Goal: Task Accomplishment & Management: Manage account settings

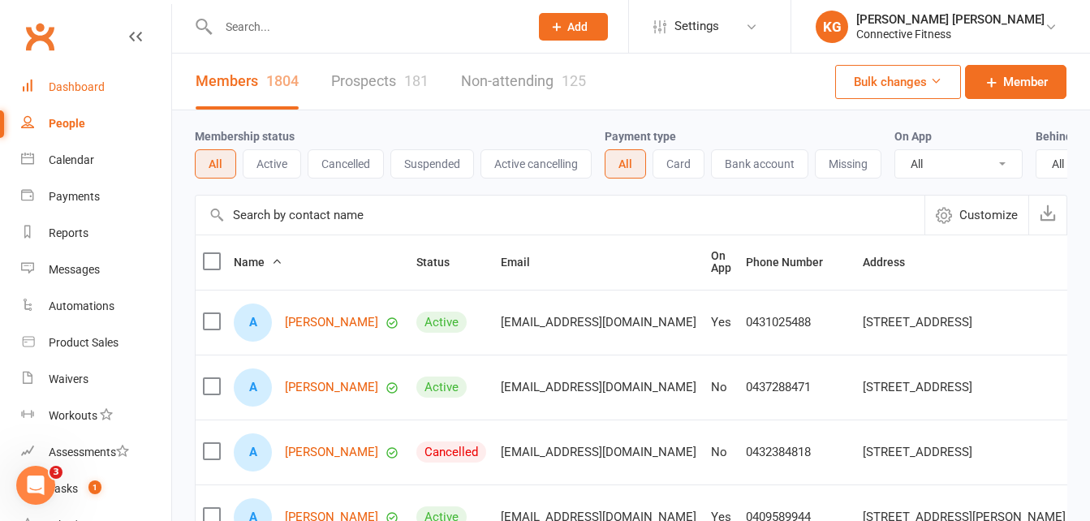
click at [51, 101] on link "Dashboard" at bounding box center [96, 87] width 150 height 37
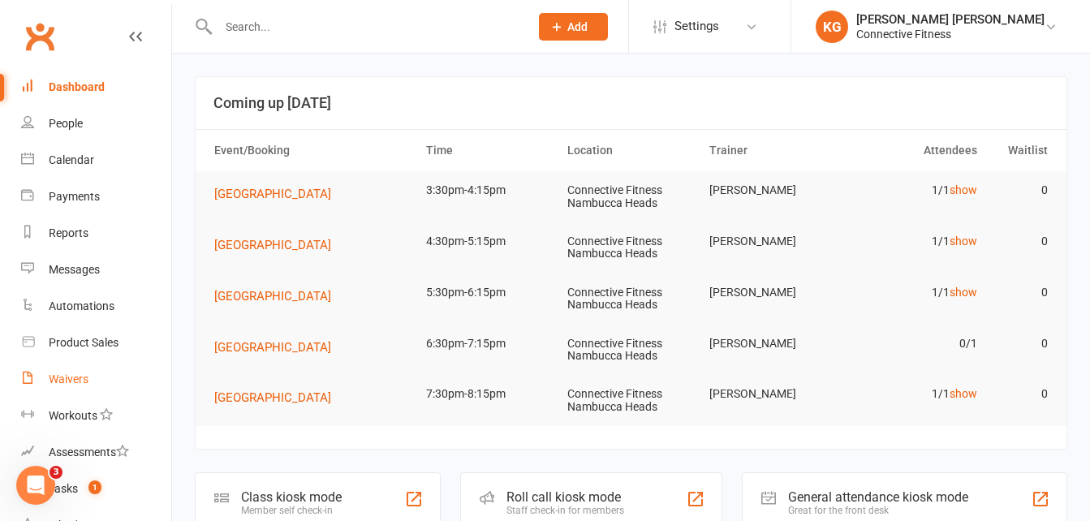
click at [67, 380] on div "Waivers" at bounding box center [69, 378] width 40 height 13
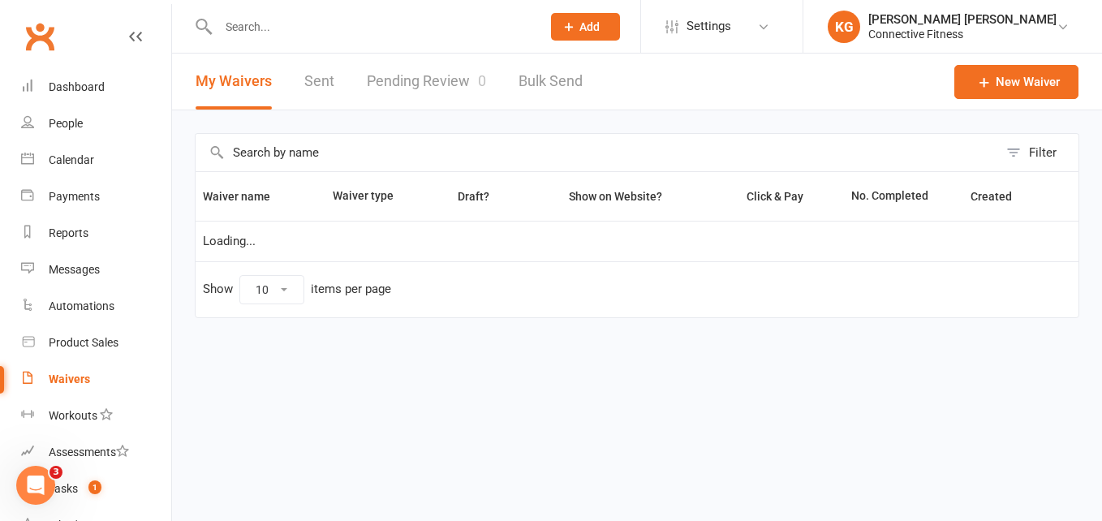
select select "100"
click at [432, 75] on link "Pending Review 0" at bounding box center [426, 82] width 119 height 56
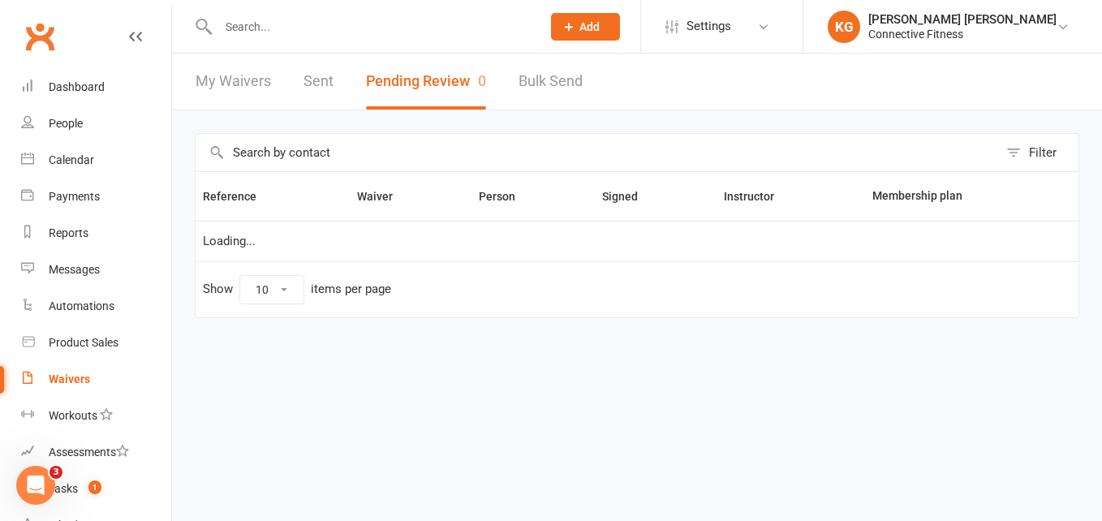
click at [432, 75] on button "Pending Review 0" at bounding box center [426, 82] width 120 height 56
click at [112, 85] on link "Dashboard" at bounding box center [96, 87] width 150 height 37
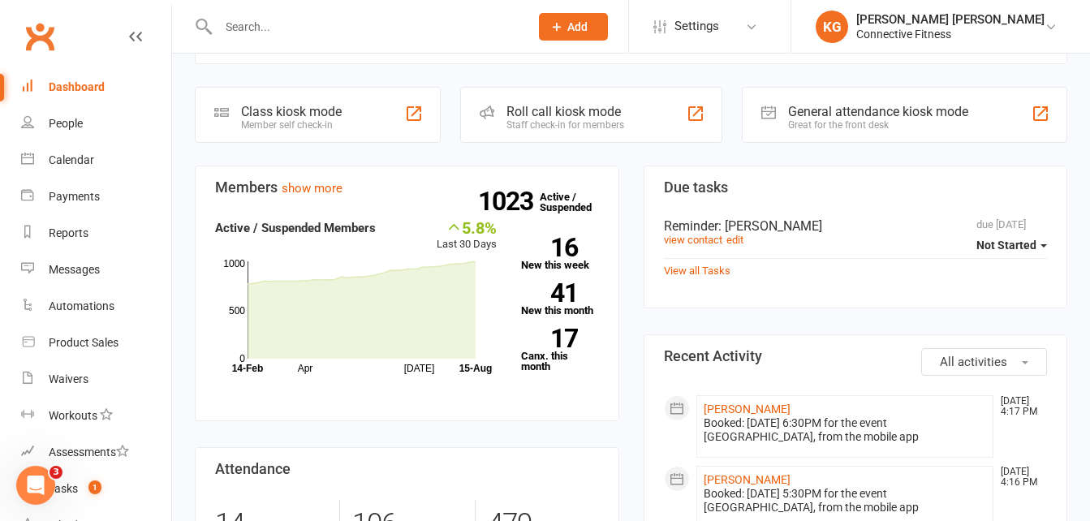
scroll to position [335, 0]
click at [66, 380] on div "Waivers" at bounding box center [69, 378] width 40 height 13
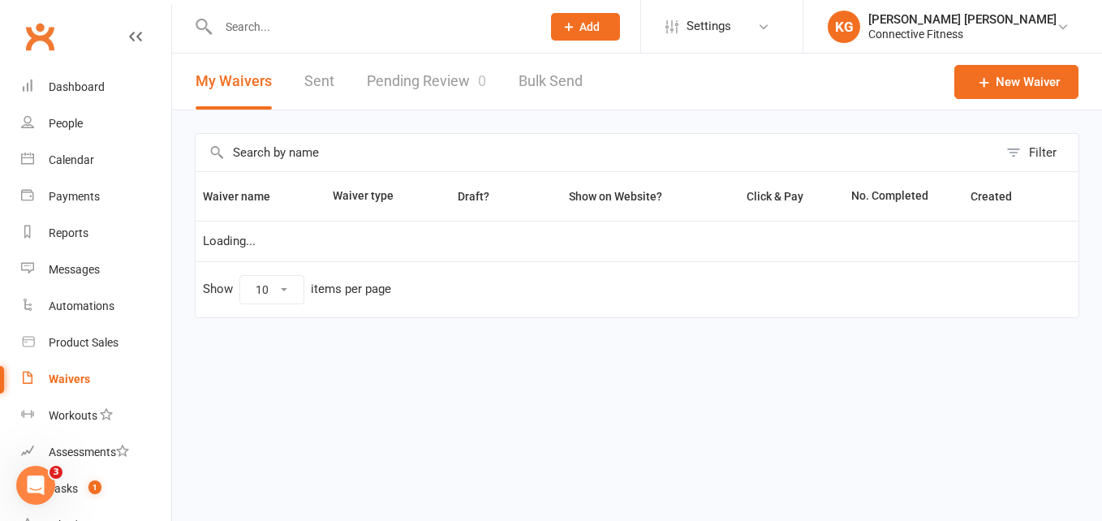
select select "100"
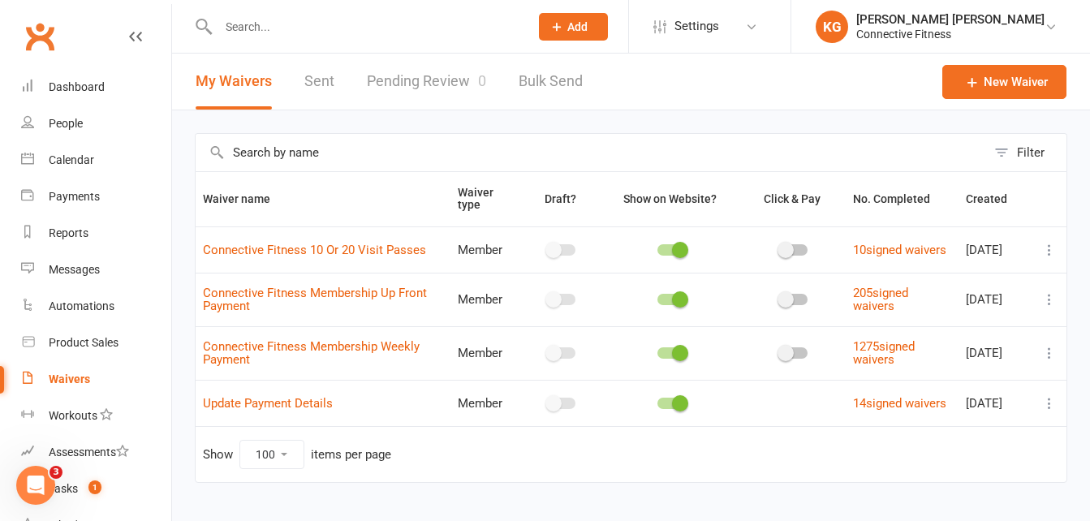
click at [391, 85] on link "Pending Review 0" at bounding box center [426, 82] width 119 height 56
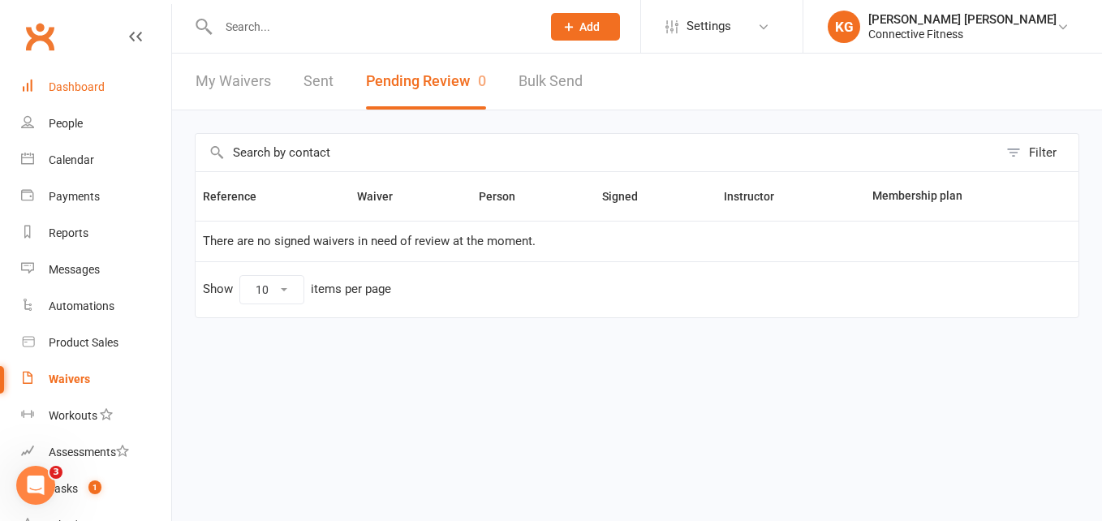
click at [100, 83] on div "Dashboard" at bounding box center [77, 86] width 56 height 13
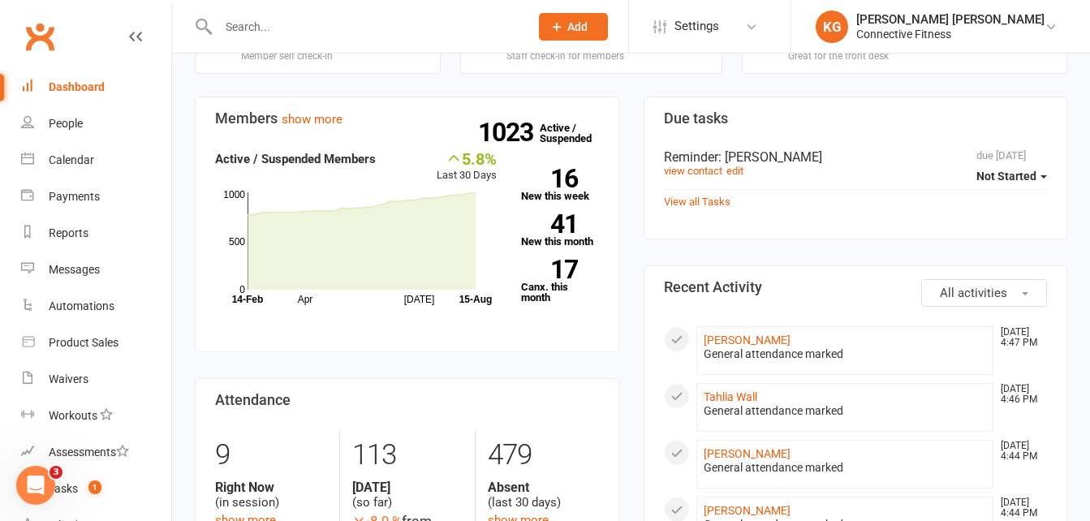
scroll to position [402, 0]
click at [89, 379] on link "Waivers" at bounding box center [96, 379] width 150 height 37
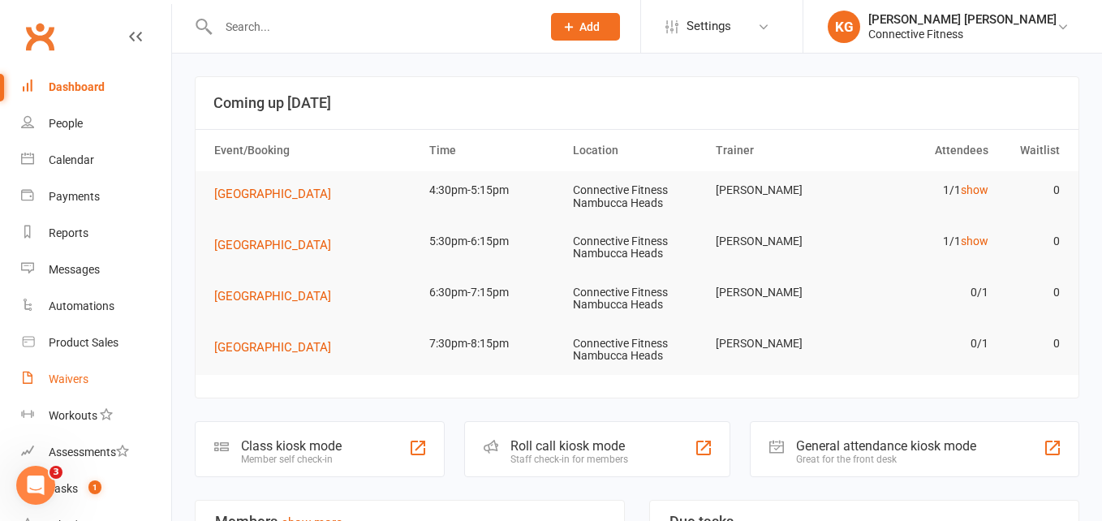
select select "100"
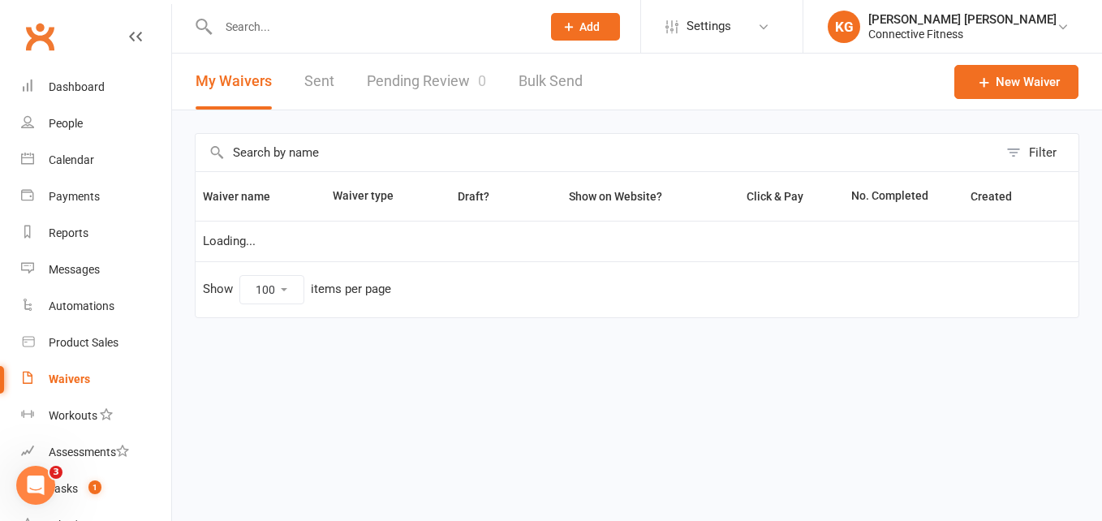
click at [376, 80] on link "Pending Review 0" at bounding box center [426, 82] width 119 height 56
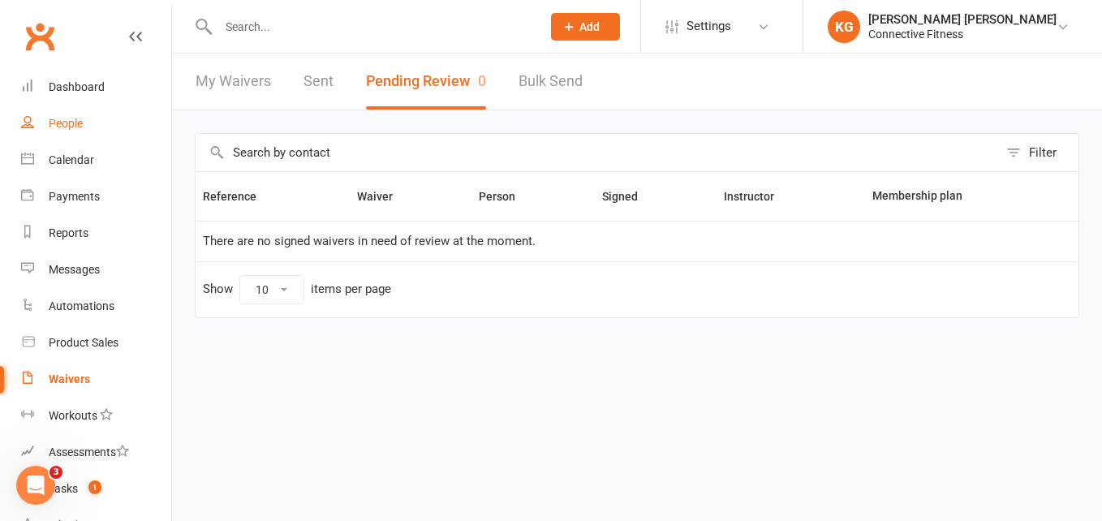
click at [78, 107] on link "People" at bounding box center [96, 123] width 150 height 37
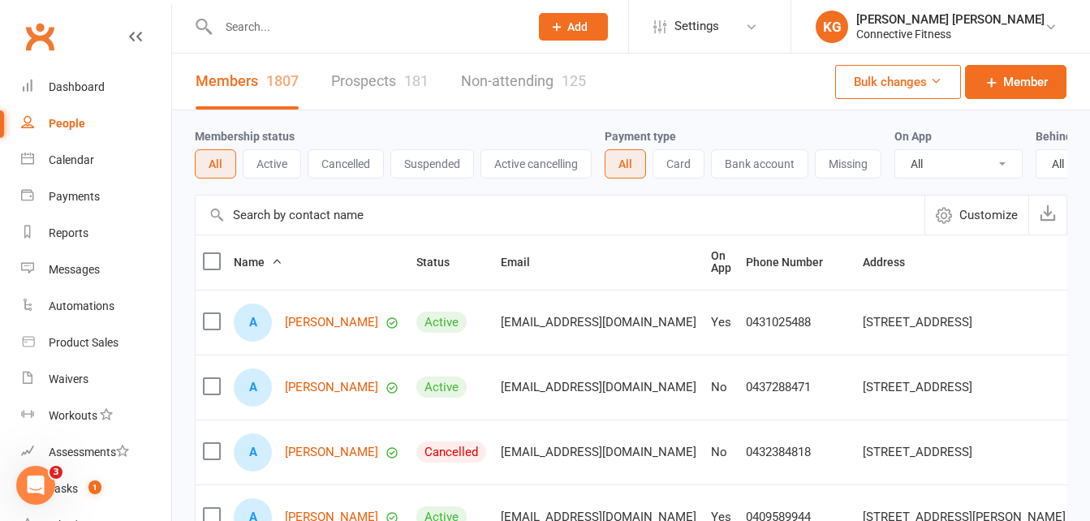
click at [268, 226] on input "text" at bounding box center [560, 215] width 729 height 39
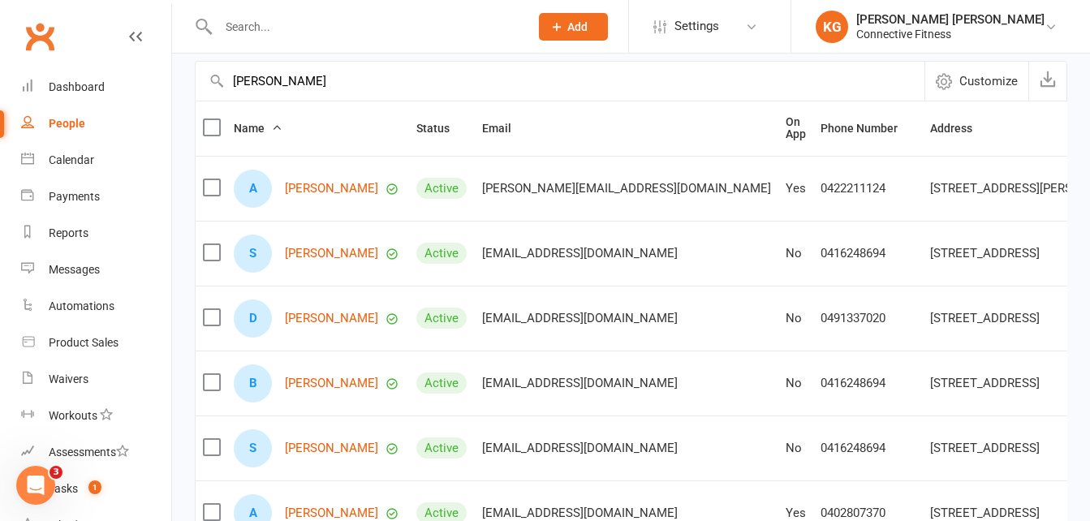
scroll to position [136, 0]
type input "[PERSON_NAME]"
click at [329, 389] on link "[PERSON_NAME]" at bounding box center [331, 382] width 93 height 14
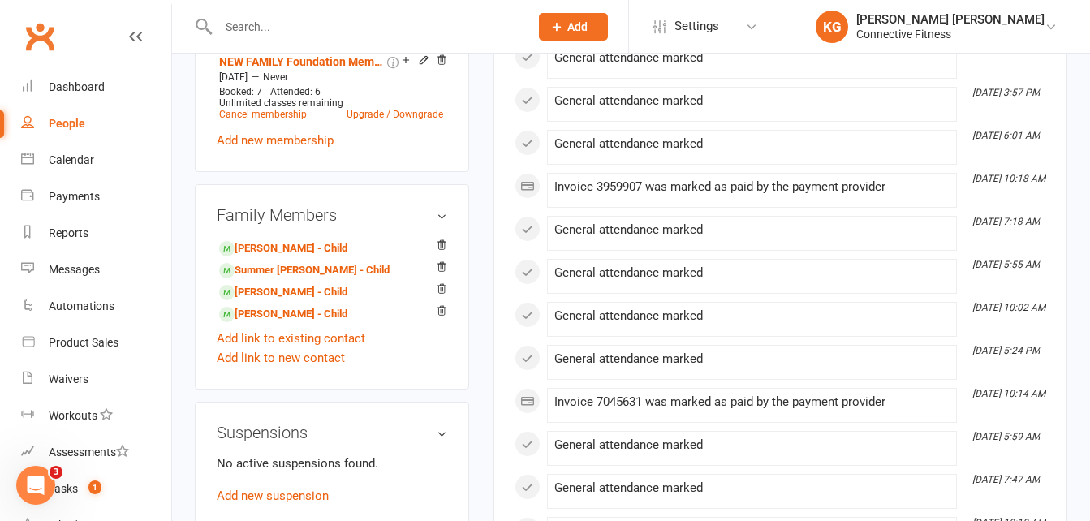
scroll to position [821, 0]
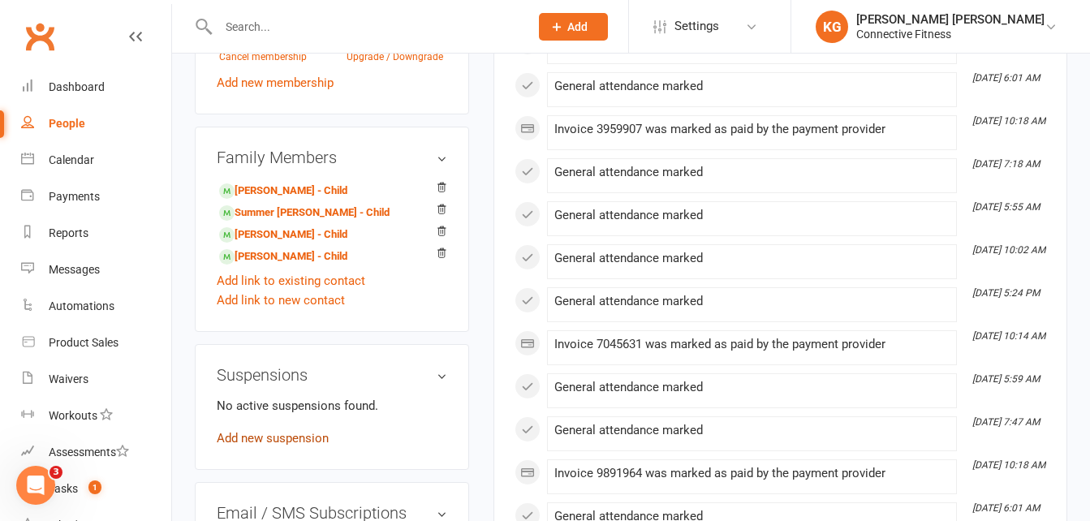
click at [285, 441] on link "Add new suspension" at bounding box center [273, 438] width 112 height 15
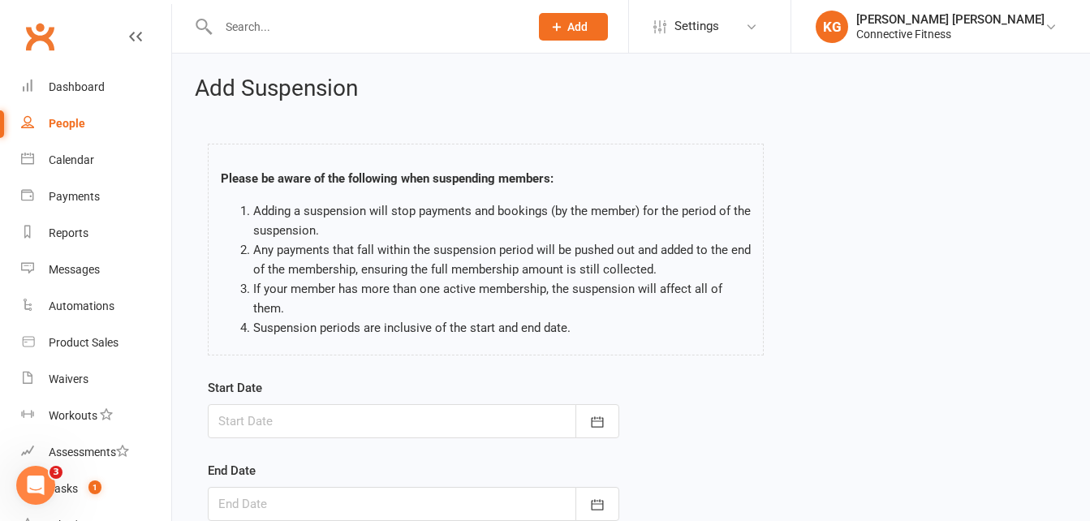
click at [297, 425] on div at bounding box center [413, 421] width 411 height 34
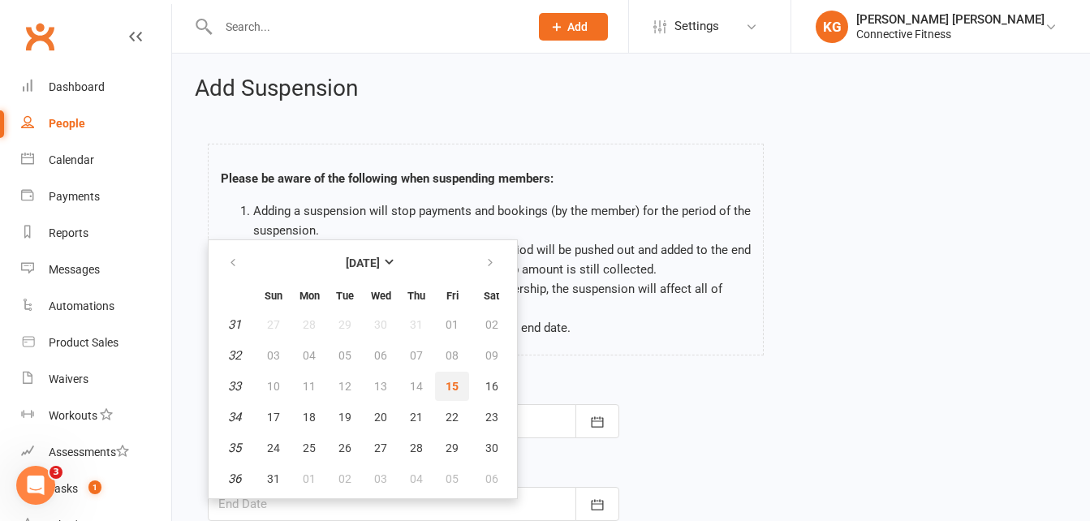
click at [450, 390] on span "15" at bounding box center [451, 386] width 13 height 13
type input "[DATE]"
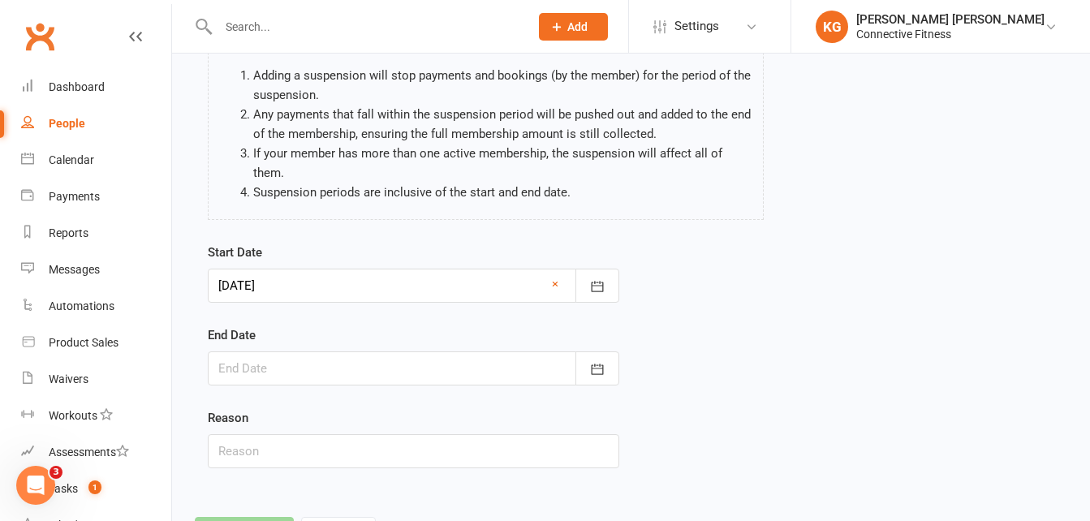
scroll to position [136, 0]
click at [604, 373] on icon "button" at bounding box center [597, 368] width 16 height 16
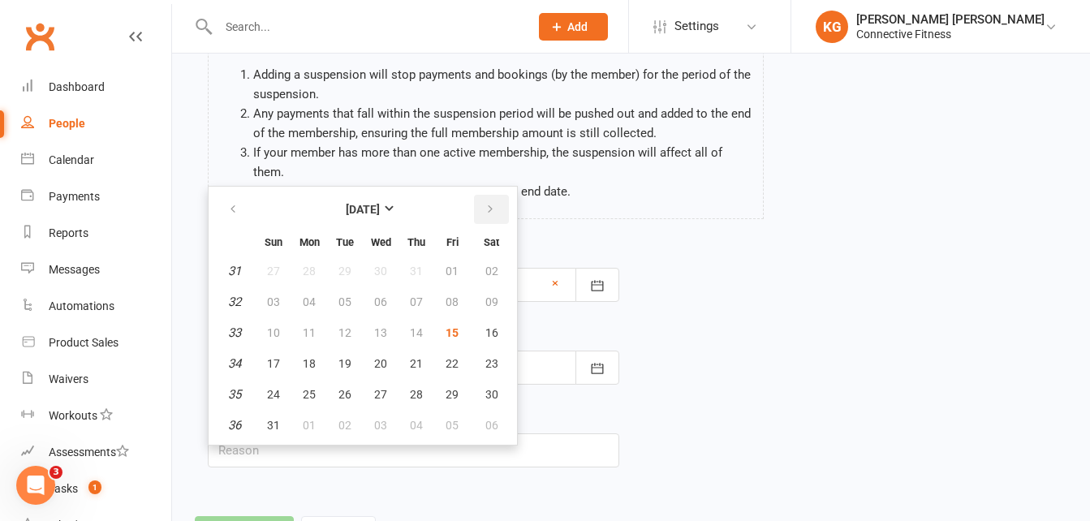
click at [493, 213] on icon "button" at bounding box center [489, 209] width 11 height 13
click at [230, 200] on button "button" at bounding box center [234, 209] width 35 height 29
click at [494, 214] on icon "button" at bounding box center [489, 209] width 11 height 13
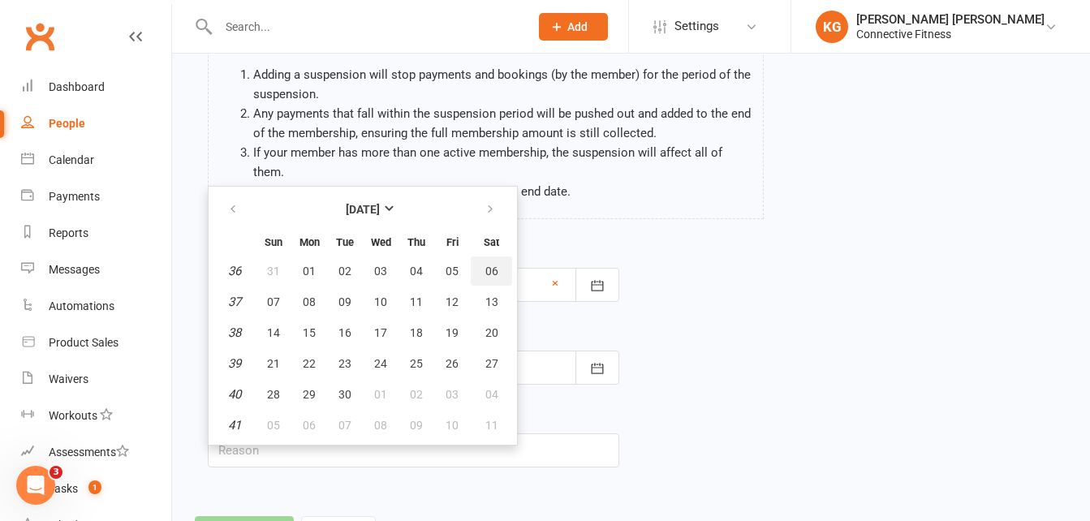
click at [491, 275] on span "06" at bounding box center [491, 271] width 13 height 13
type input "[DATE]"
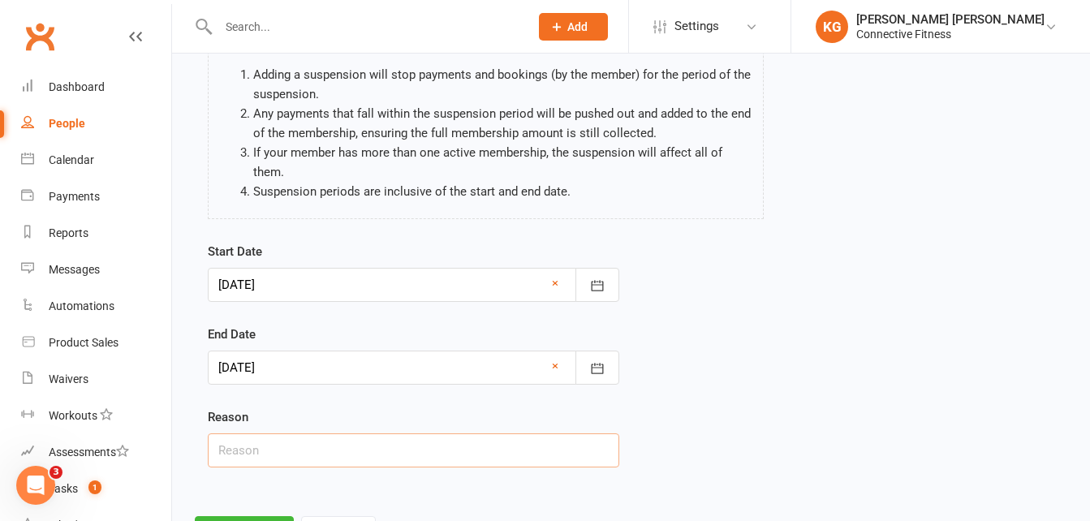
click at [263, 443] on input "text" at bounding box center [413, 450] width 411 height 34
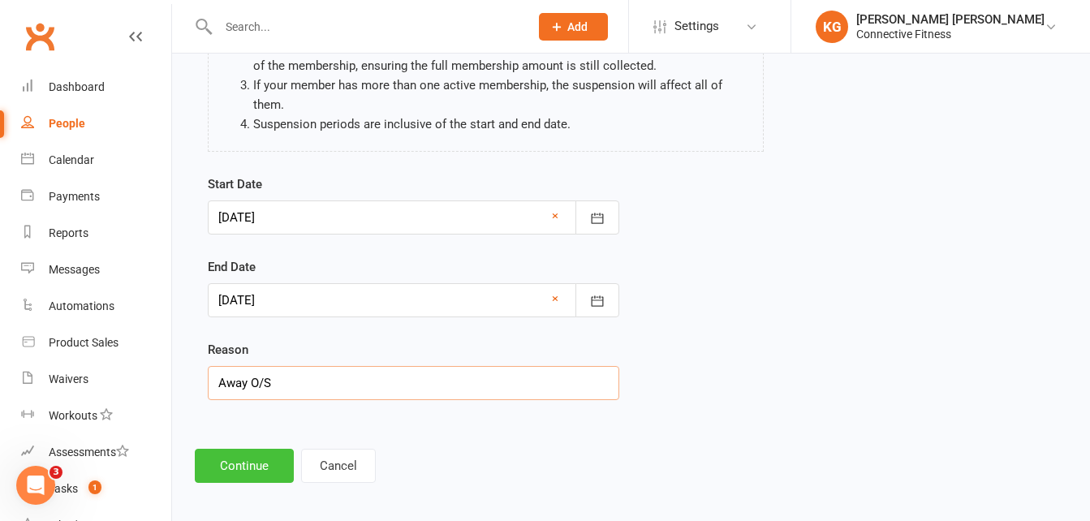
type input "Away O/S"
click at [252, 462] on button "Continue" at bounding box center [244, 466] width 99 height 34
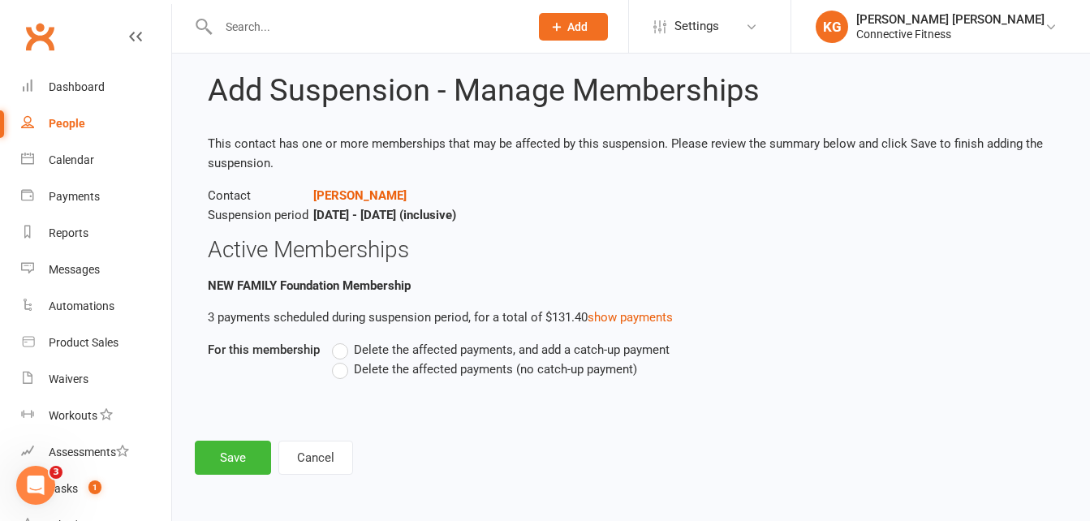
scroll to position [0, 0]
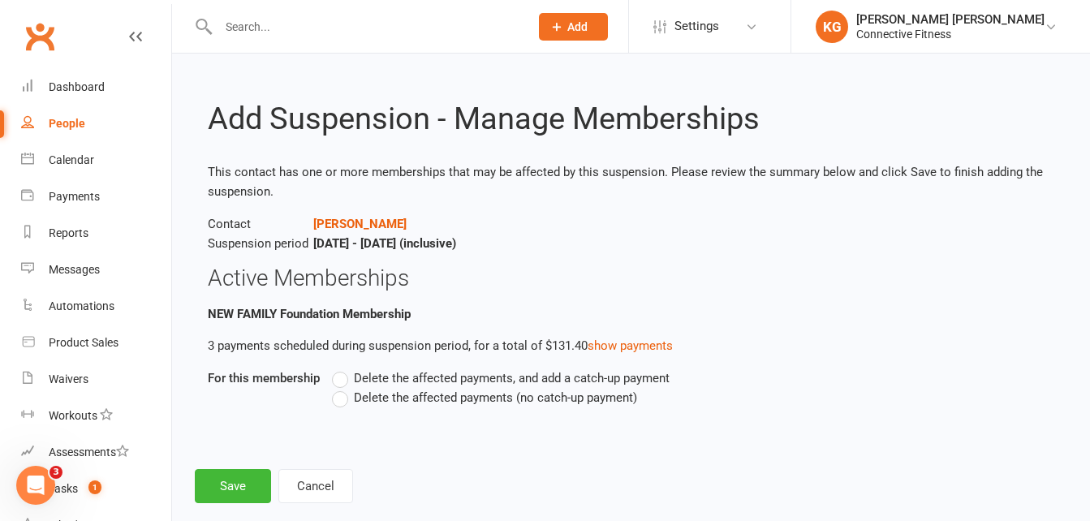
click at [342, 398] on label "Delete the affected payments (no catch-up payment)" at bounding box center [484, 397] width 305 height 19
click at [342, 388] on input "Delete the affected payments (no catch-up payment)" at bounding box center [337, 388] width 11 height 0
click at [342, 398] on label "Delete the affected payments (no catch-up payment)" at bounding box center [484, 397] width 305 height 19
click at [342, 388] on input "Delete the affected payments (no catch-up payment)" at bounding box center [337, 388] width 11 height 0
click at [222, 495] on button "Save" at bounding box center [233, 486] width 76 height 34
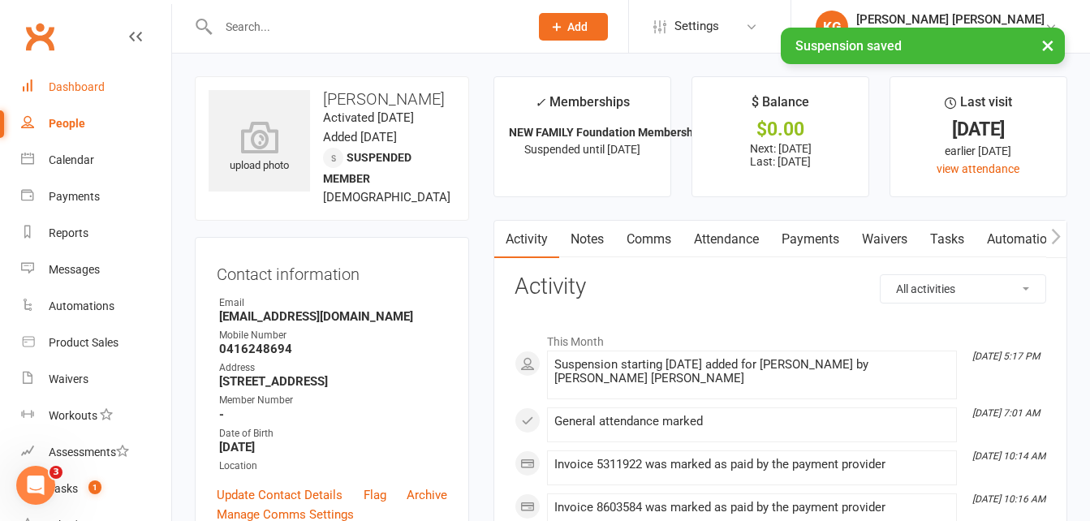
click at [86, 84] on div "Dashboard" at bounding box center [77, 86] width 56 height 13
